Goal: Task Accomplishment & Management: Use online tool/utility

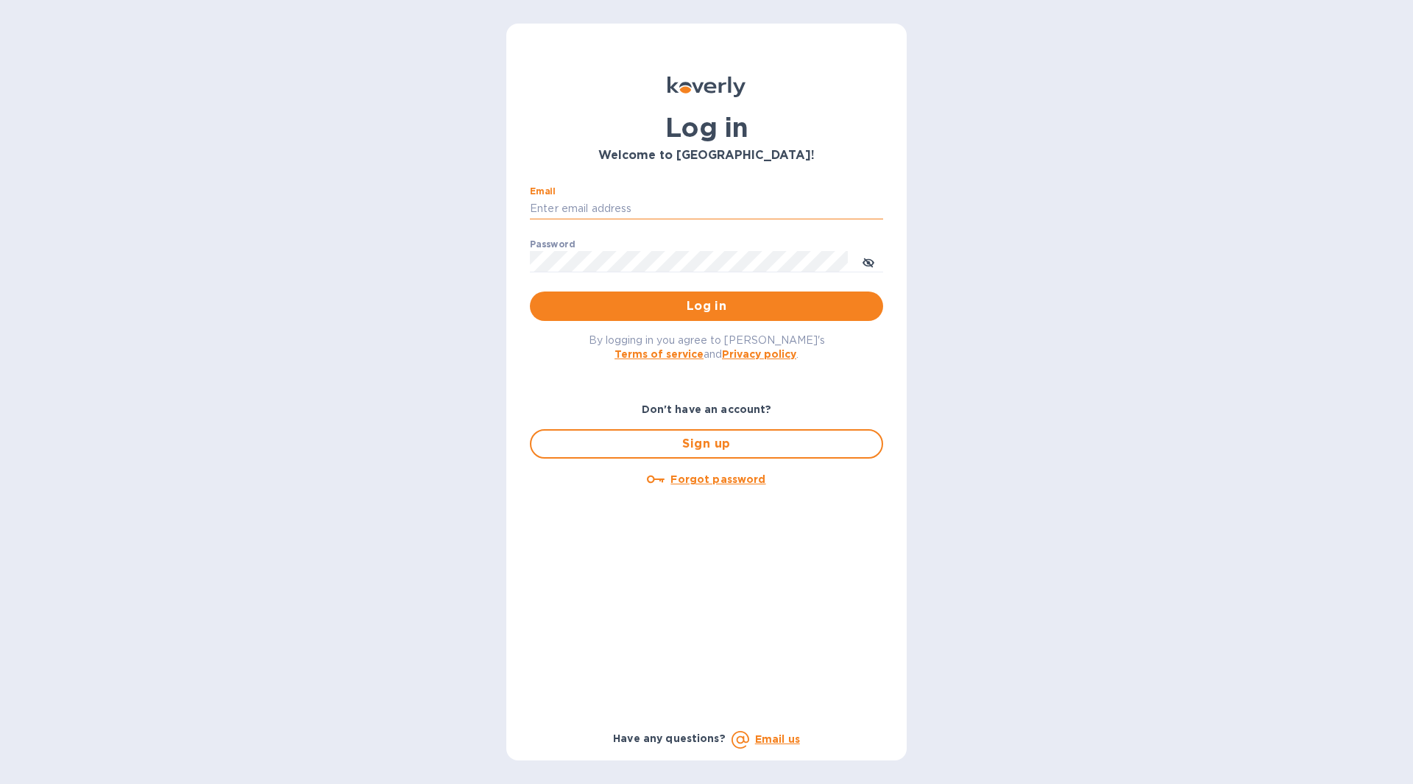
click at [725, 213] on input "Email" at bounding box center [706, 209] width 353 height 22
type input "[EMAIL_ADDRESS][DOMAIN_NAME]"
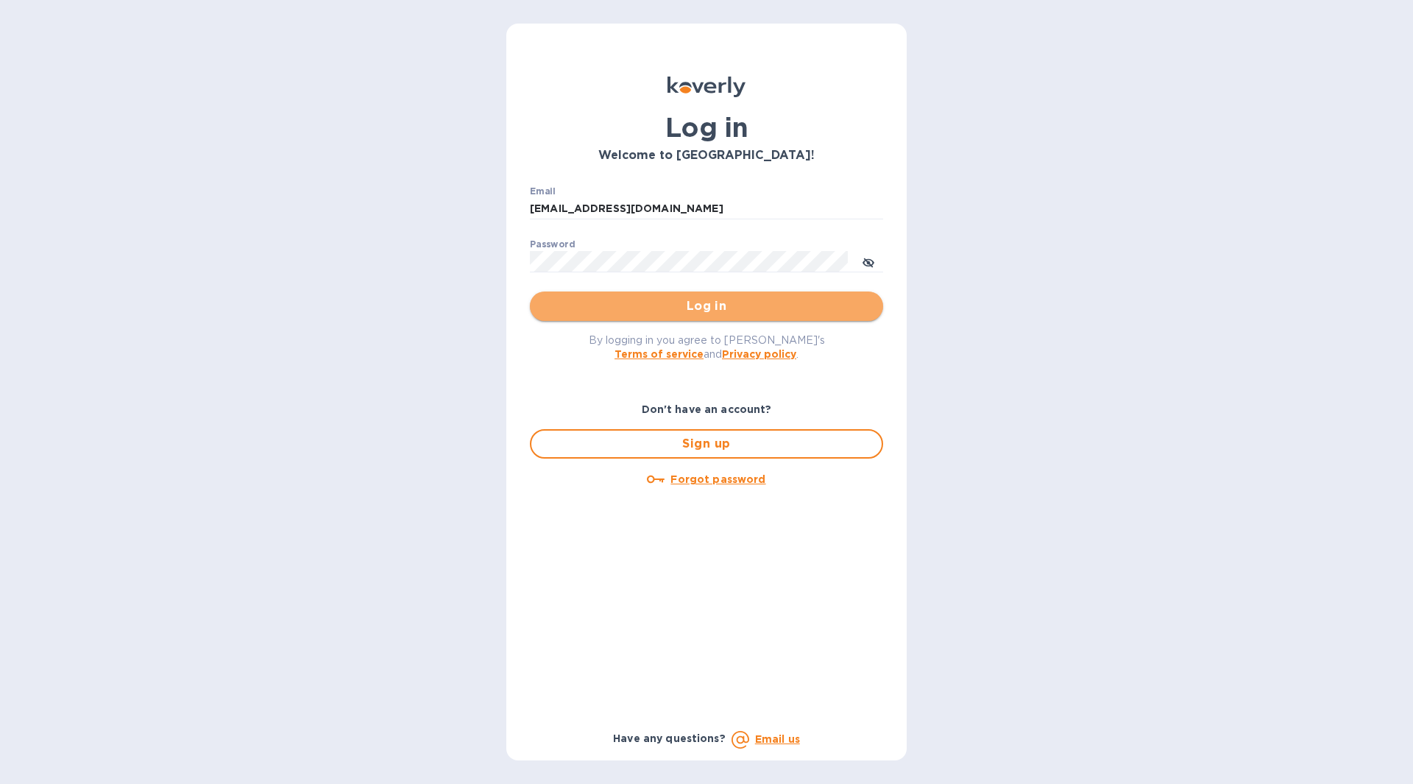
click at [681, 314] on span "Log in" at bounding box center [707, 306] width 330 height 18
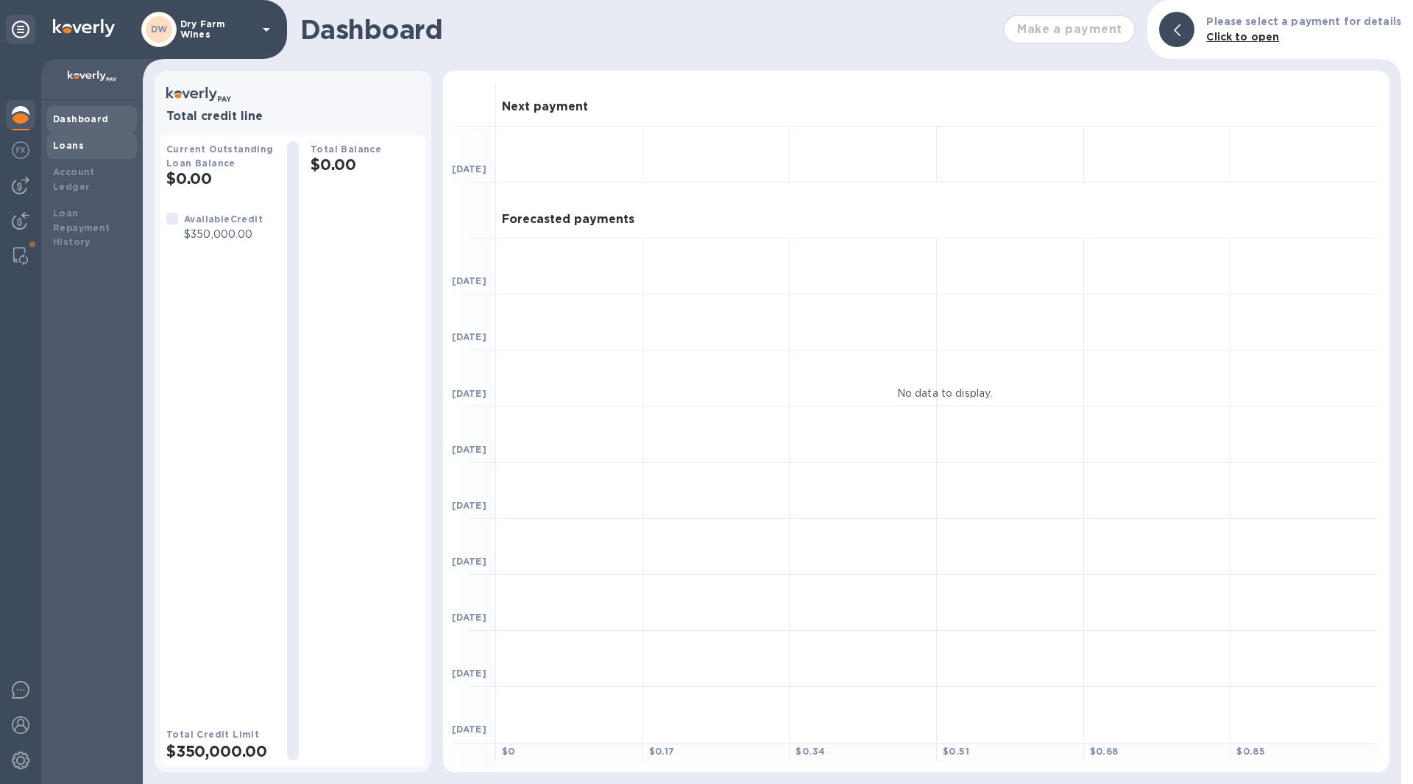
click at [63, 146] on b "Loans" at bounding box center [68, 145] width 31 height 11
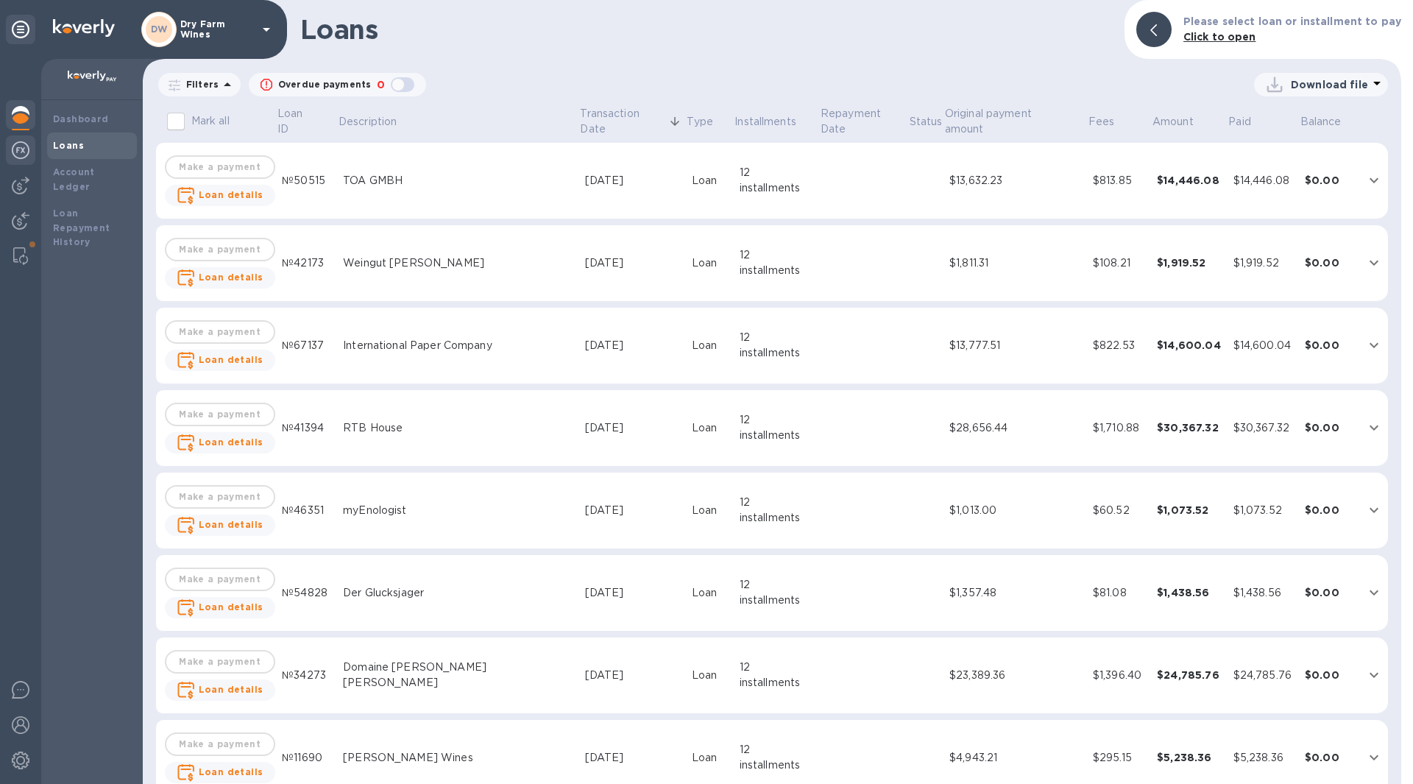
click at [26, 156] on img at bounding box center [21, 150] width 18 height 18
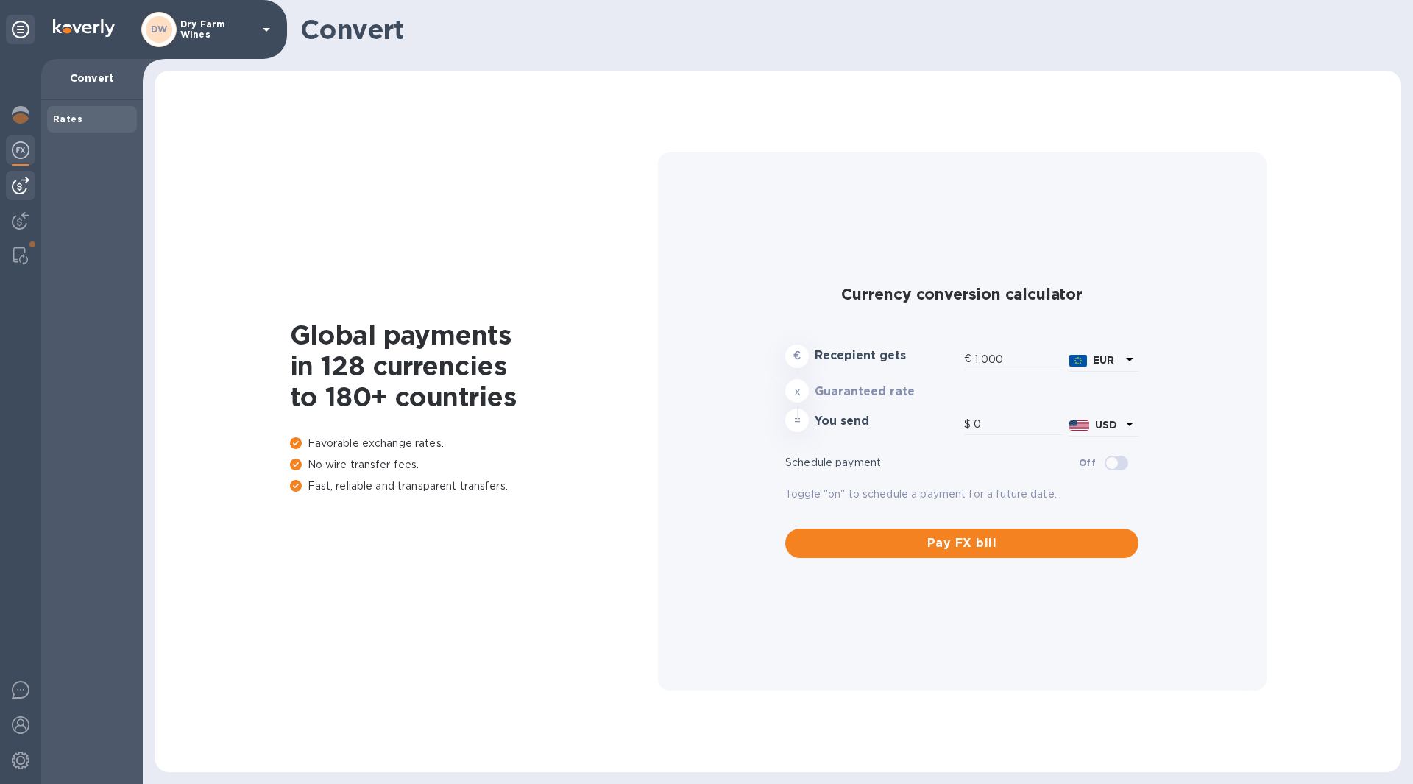
click at [24, 183] on img at bounding box center [21, 186] width 18 height 18
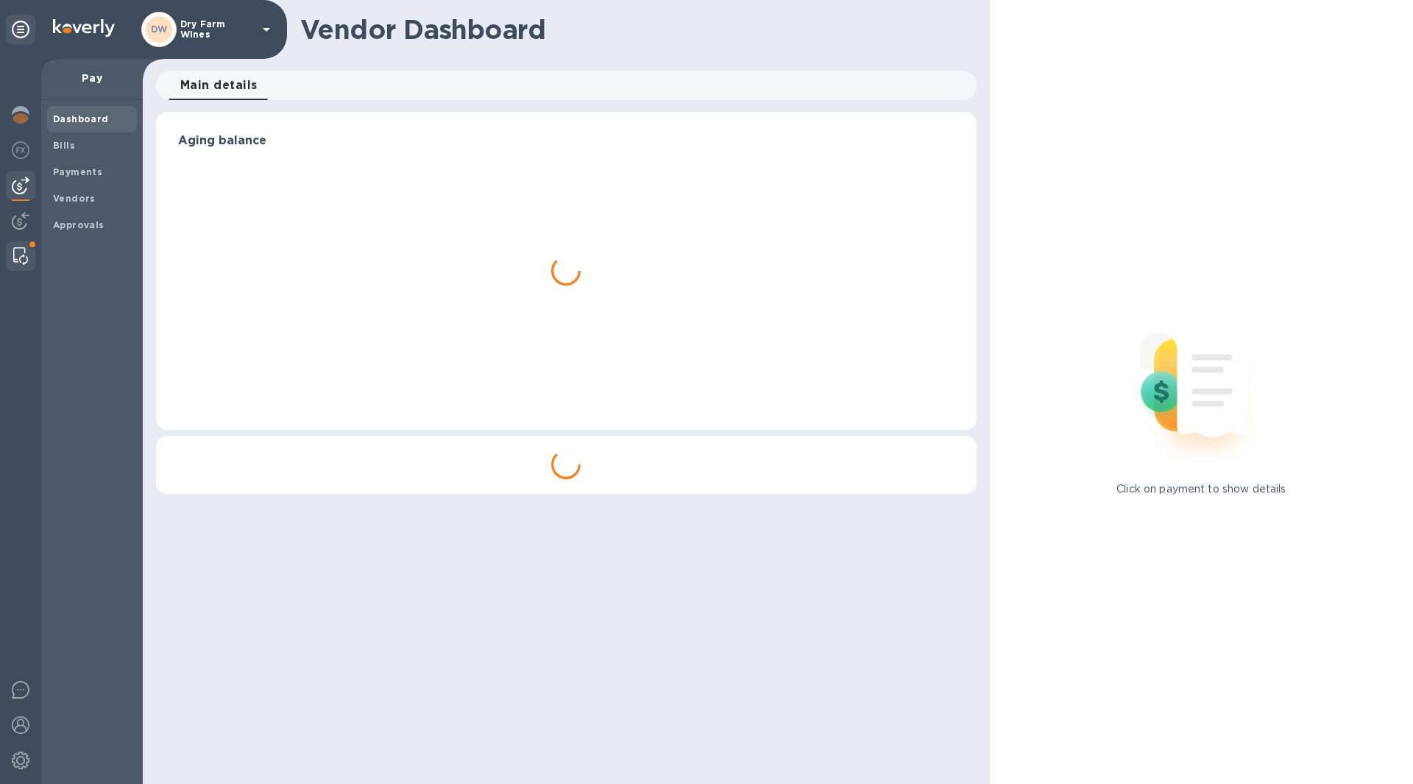
click at [15, 254] on img at bounding box center [20, 256] width 15 height 18
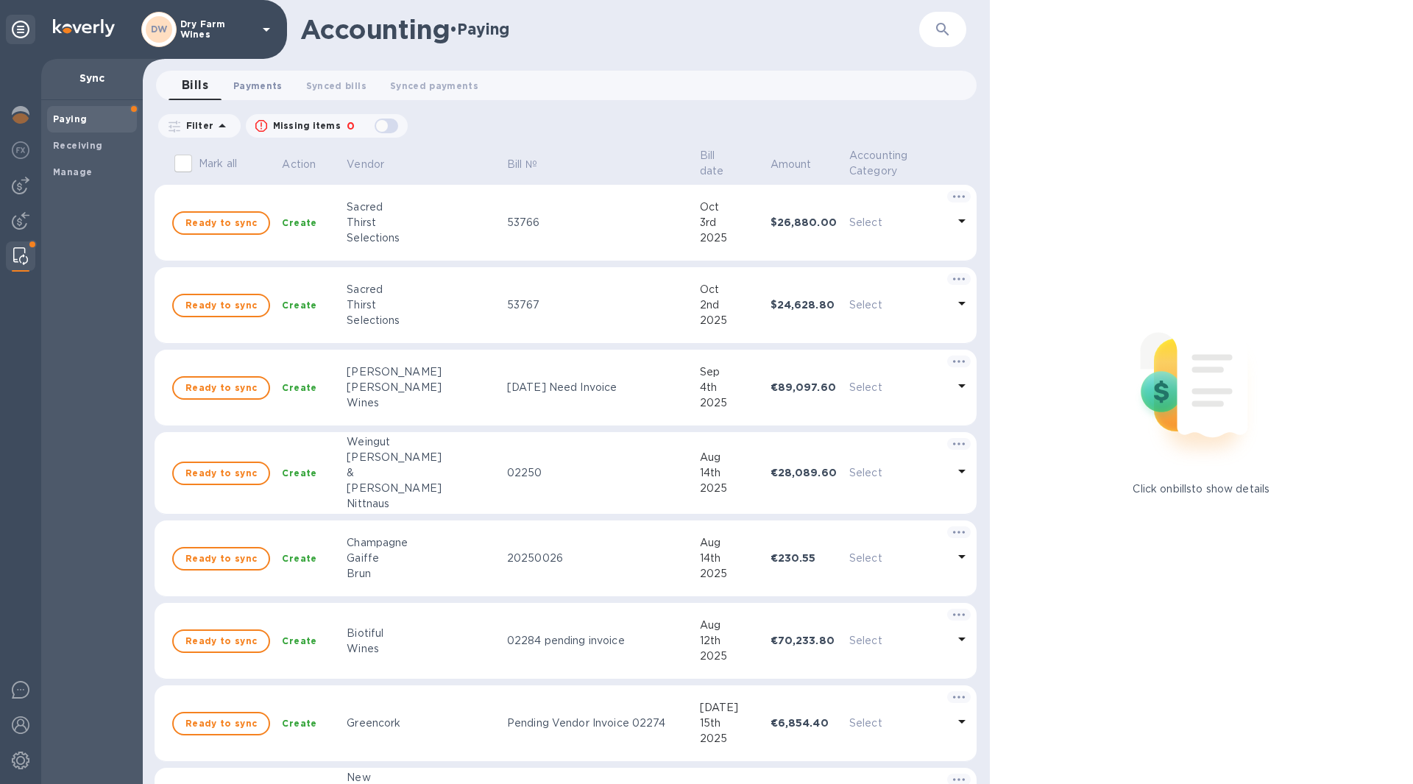
click at [241, 93] on span "Payments 0" at bounding box center [257, 85] width 49 height 15
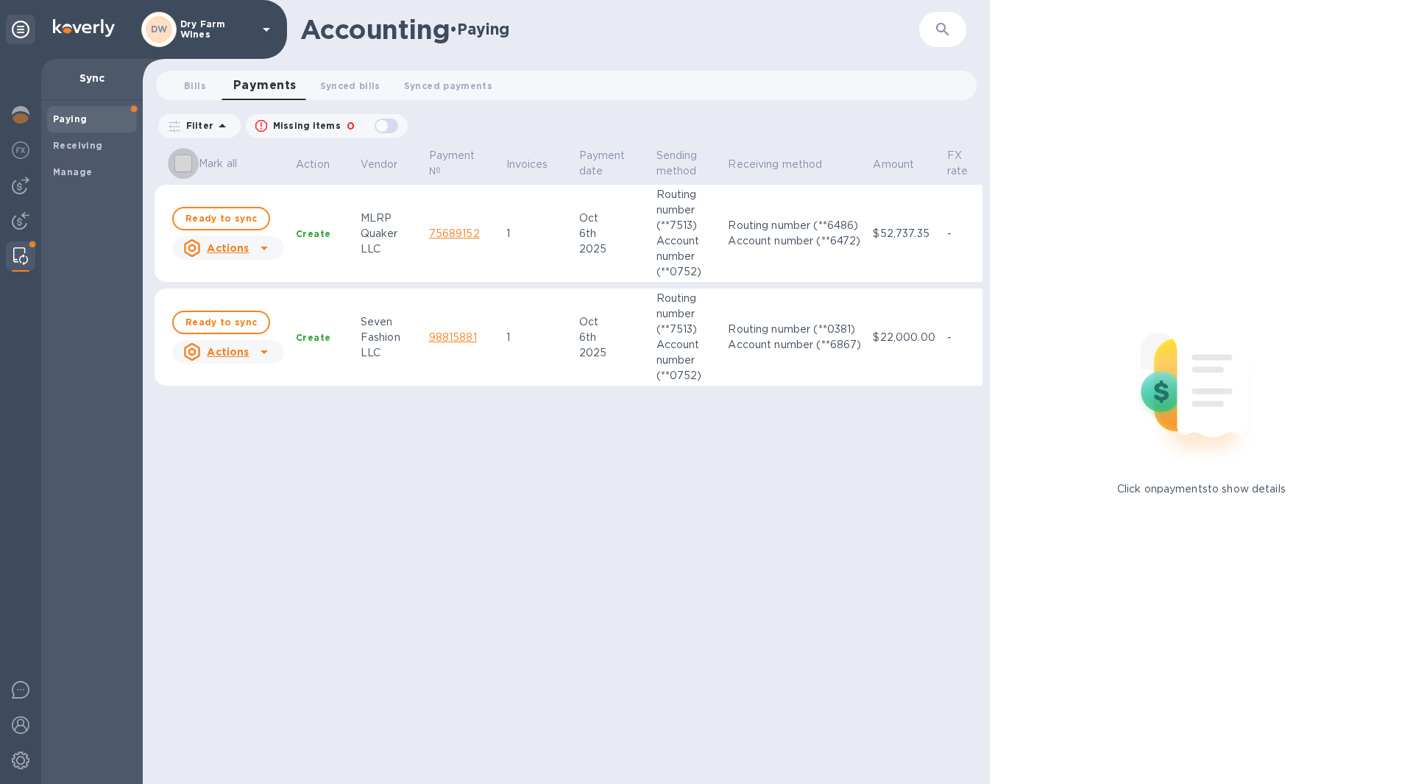
click at [177, 157] on input "Mark all" at bounding box center [183, 163] width 31 height 31
checkbox input "true"
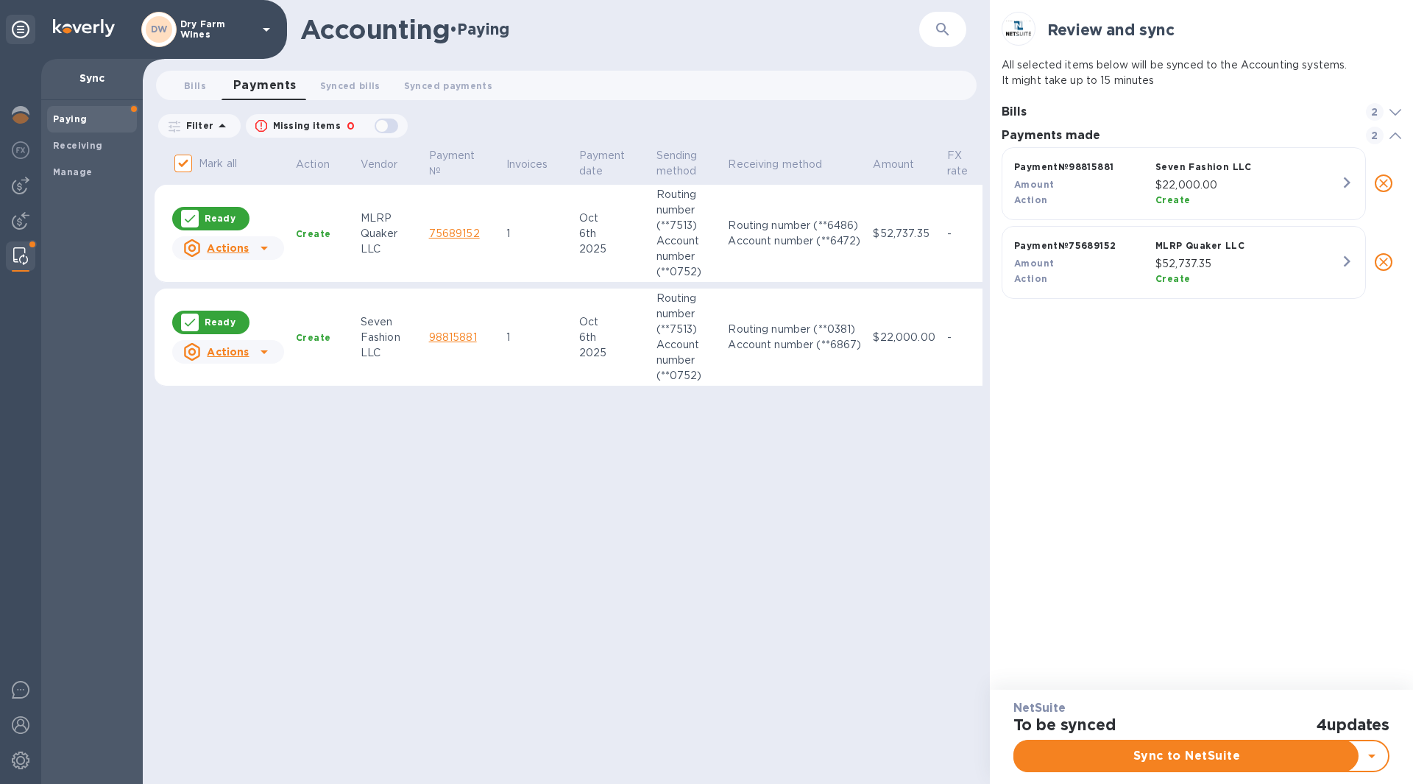
scroll to position [148, 400]
click at [1091, 759] on span "Sync to NetSuite" at bounding box center [1187, 756] width 320 height 18
